Goal: Obtain resource: Obtain resource

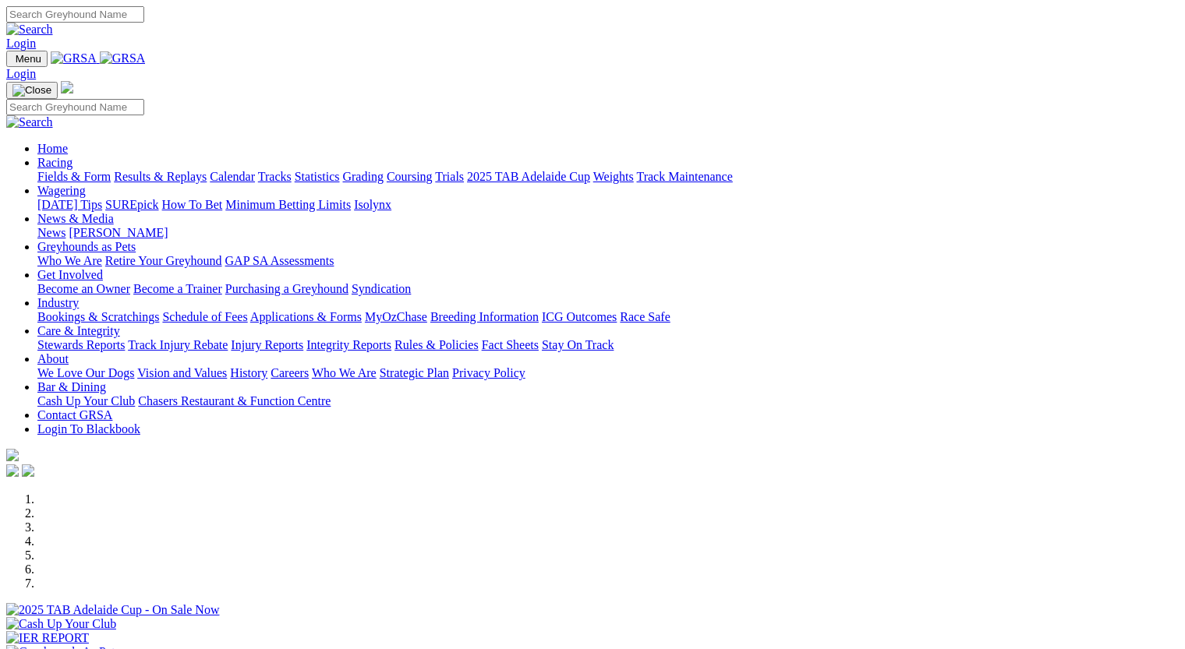
click at [60, 170] on link "Fields & Form" at bounding box center [73, 176] width 73 height 13
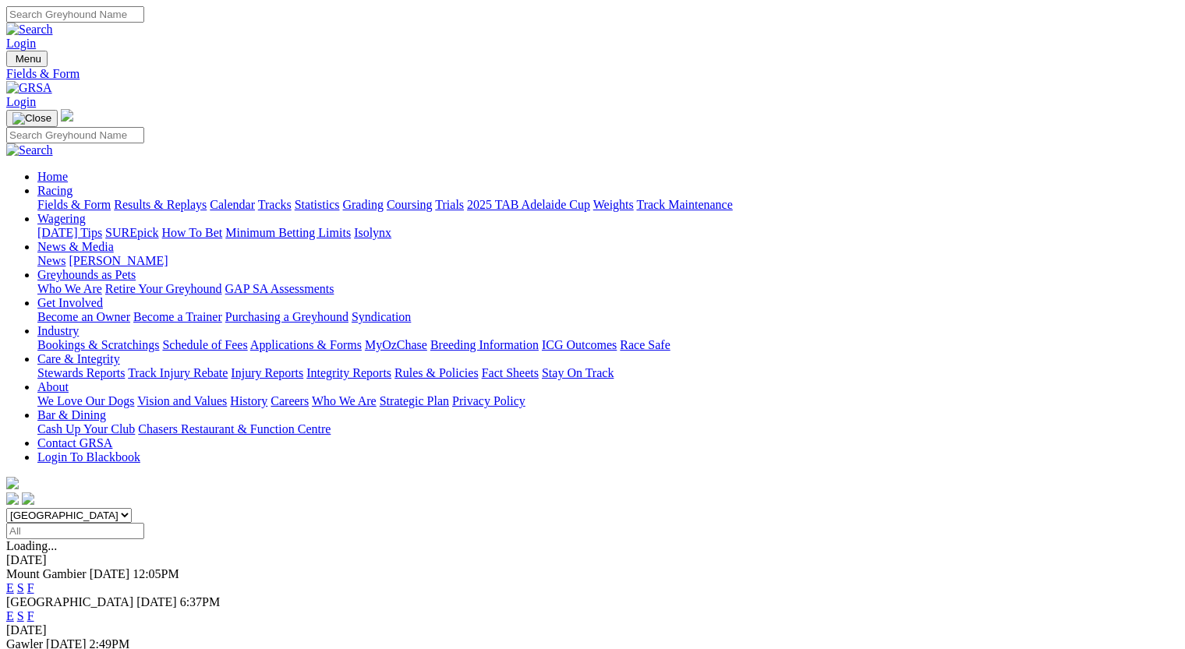
click at [34, 582] on link "F" at bounding box center [30, 588] width 7 height 13
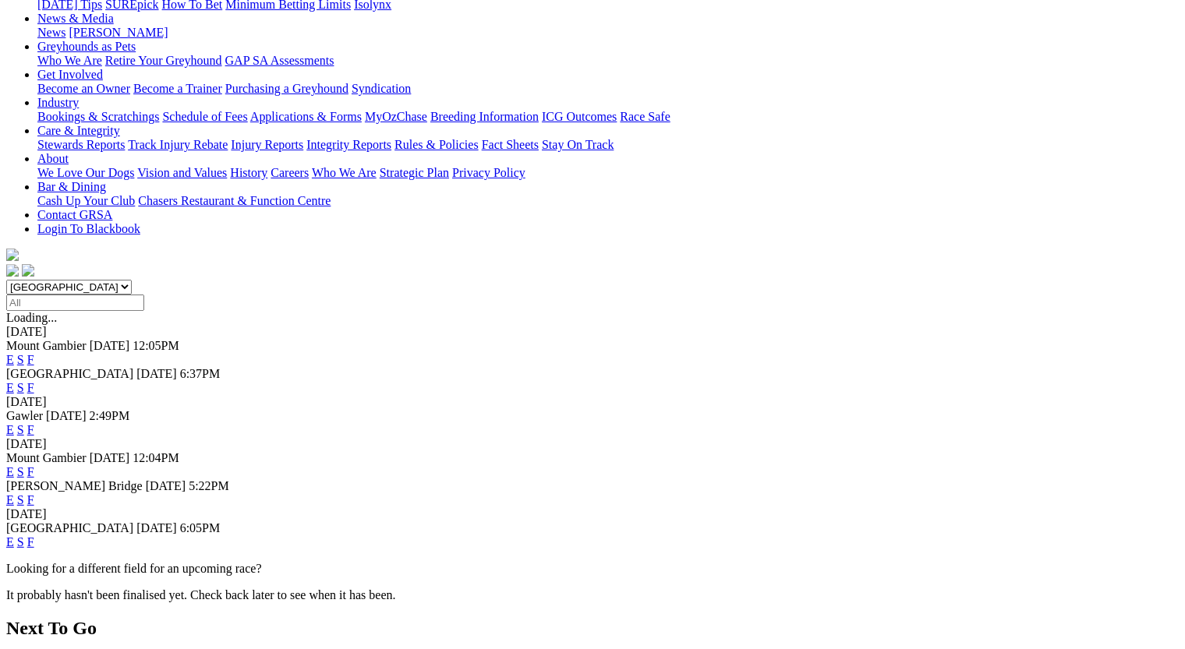
scroll to position [232, 0]
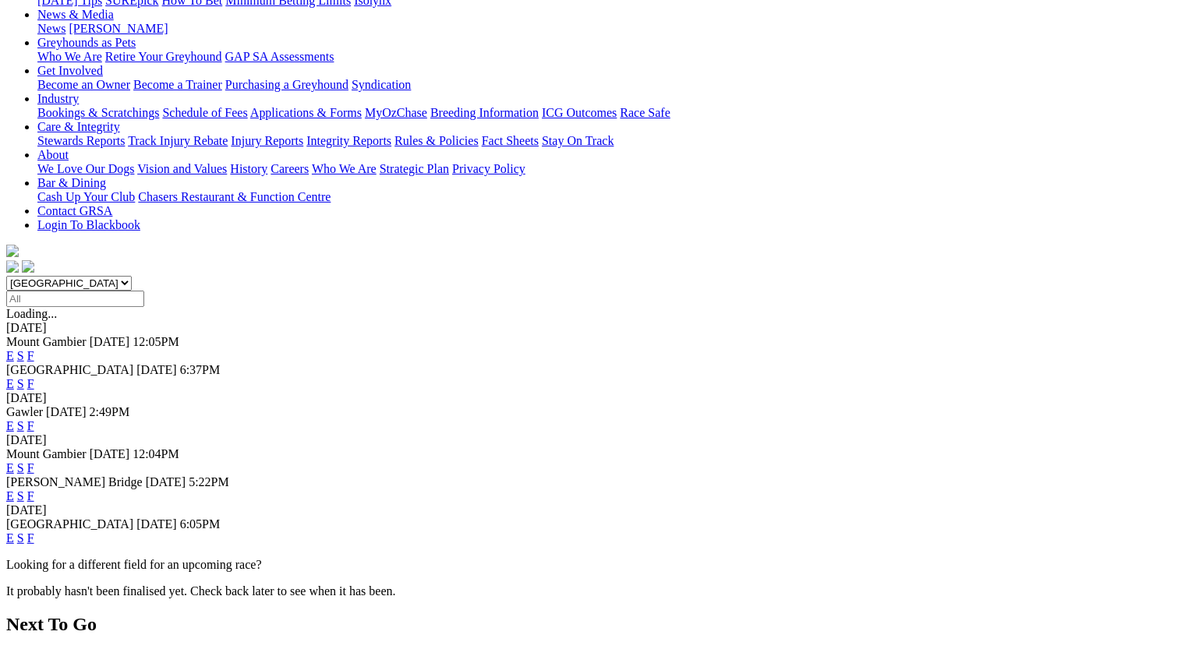
click at [34, 461] on link "F" at bounding box center [30, 467] width 7 height 13
